Goal: Task Accomplishment & Management: Use online tool/utility

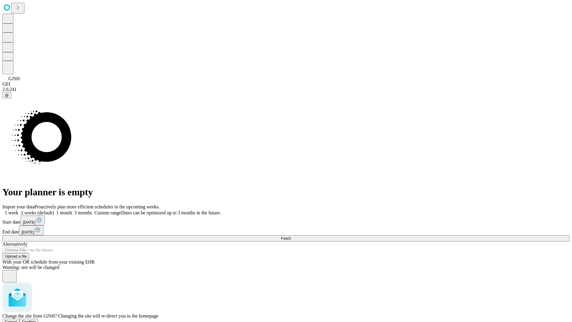
click at [36, 319] on span "Confirm" at bounding box center [29, 321] width 14 height 4
click at [54, 210] on label "2 weeks (default)" at bounding box center [35, 212] width 35 height 5
click at [291, 236] on span "Fetch" at bounding box center [286, 238] width 10 height 4
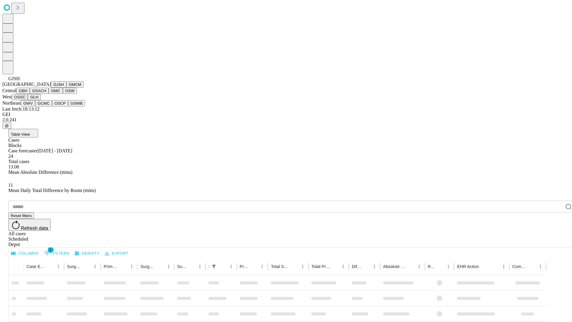
click at [66, 88] on button "GMCM" at bounding box center [74, 84] width 17 height 6
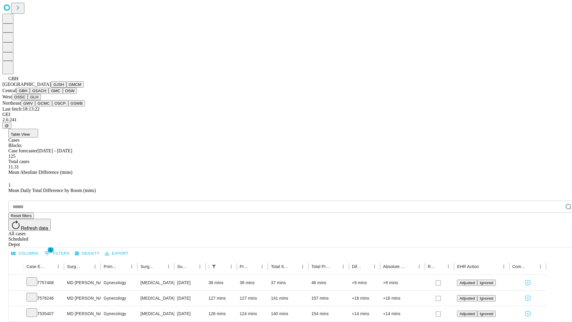
click at [46, 94] on button "GSACH" at bounding box center [39, 91] width 19 height 6
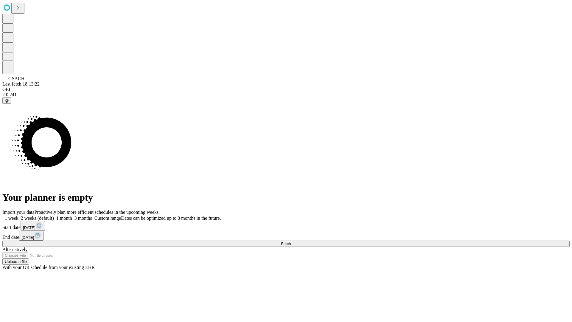
click at [54, 215] on label "2 weeks (default)" at bounding box center [35, 217] width 35 height 5
click at [291, 241] on span "Fetch" at bounding box center [286, 243] width 10 height 4
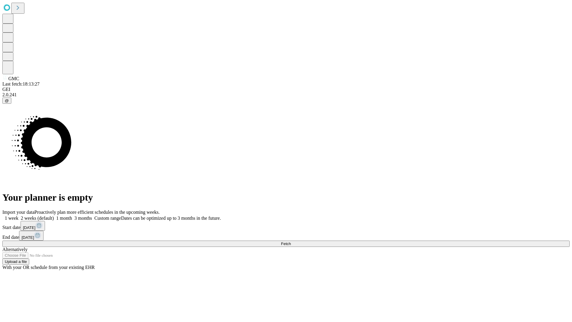
click at [54, 215] on label "2 weeks (default)" at bounding box center [35, 217] width 35 height 5
click at [291, 241] on span "Fetch" at bounding box center [286, 243] width 10 height 4
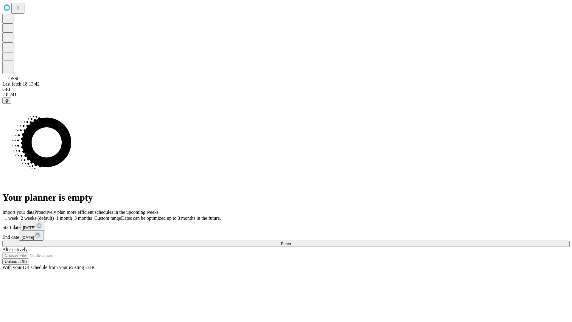
click at [291, 241] on span "Fetch" at bounding box center [286, 243] width 10 height 4
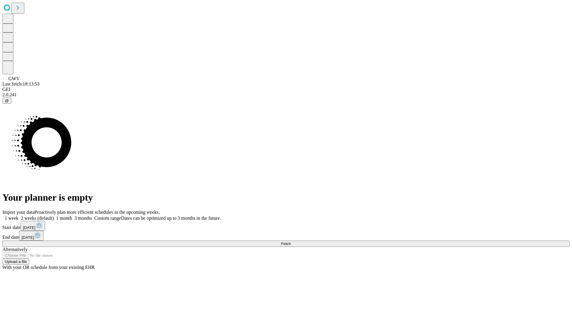
click at [54, 215] on label "2 weeks (default)" at bounding box center [35, 217] width 35 height 5
click at [291, 241] on span "Fetch" at bounding box center [286, 243] width 10 height 4
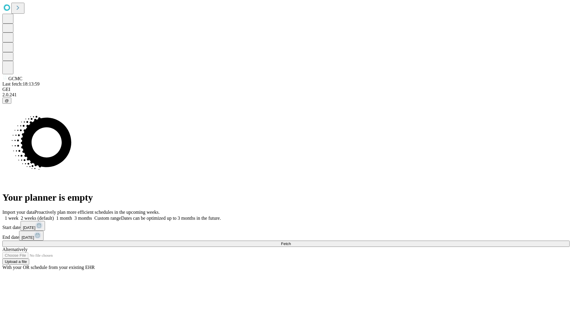
click at [54, 215] on label "2 weeks (default)" at bounding box center [35, 217] width 35 height 5
click at [291, 241] on span "Fetch" at bounding box center [286, 243] width 10 height 4
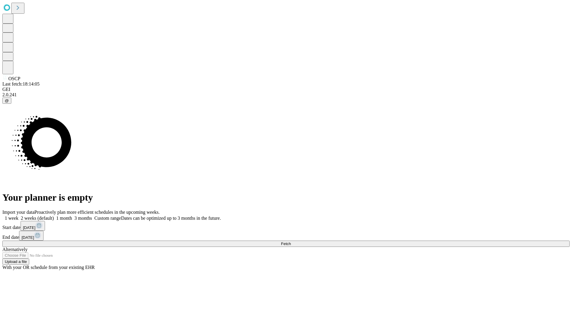
click at [54, 215] on label "2 weeks (default)" at bounding box center [35, 217] width 35 height 5
click at [291, 241] on span "Fetch" at bounding box center [286, 243] width 10 height 4
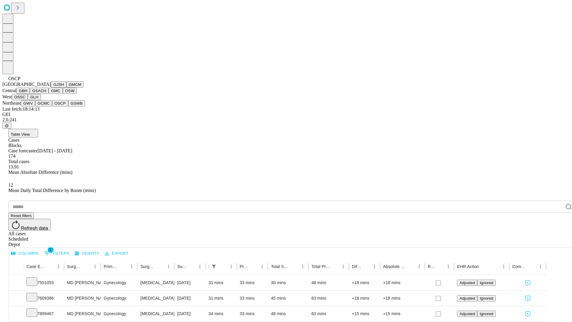
click at [68, 106] on button "GSWB" at bounding box center [76, 103] width 17 height 6
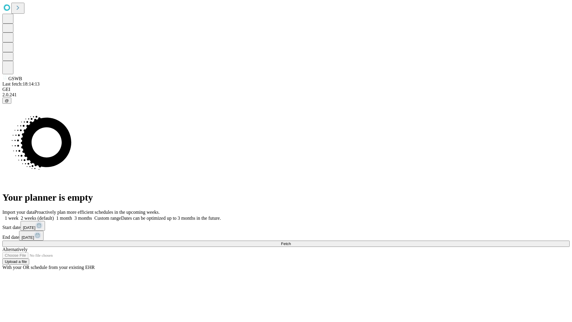
click at [54, 215] on label "2 weeks (default)" at bounding box center [35, 217] width 35 height 5
click at [291, 241] on span "Fetch" at bounding box center [286, 243] width 10 height 4
